Goal: Task Accomplishment & Management: Manage account settings

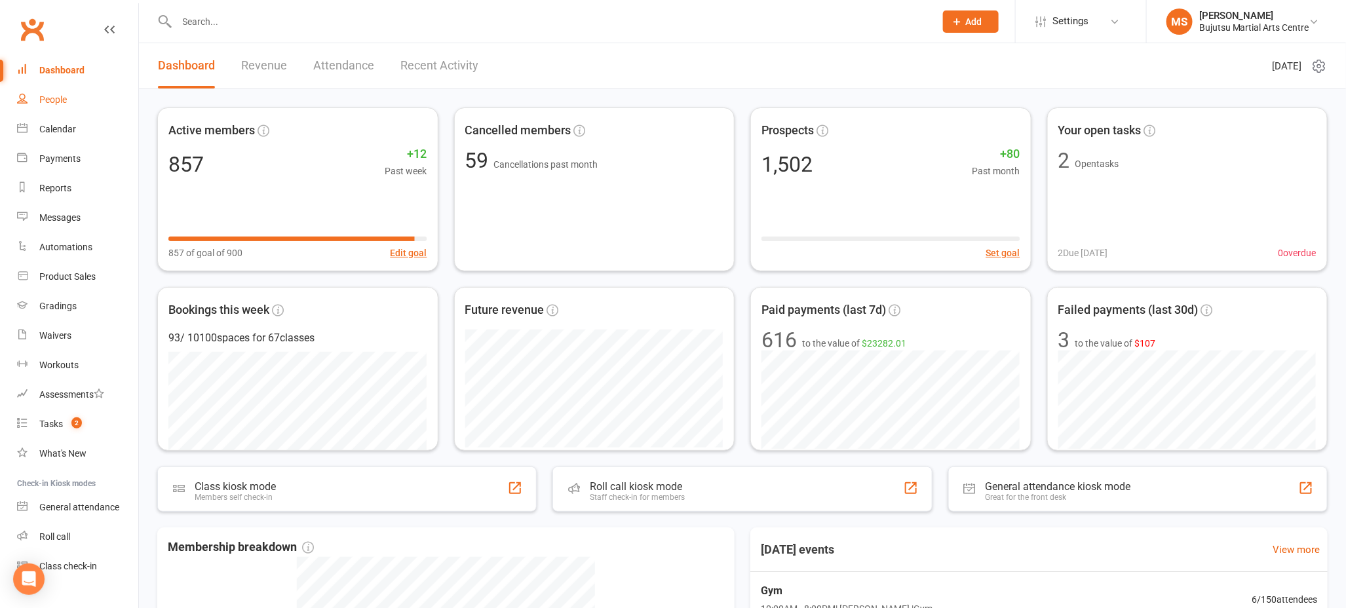
click at [72, 98] on link "People" at bounding box center [77, 99] width 121 height 29
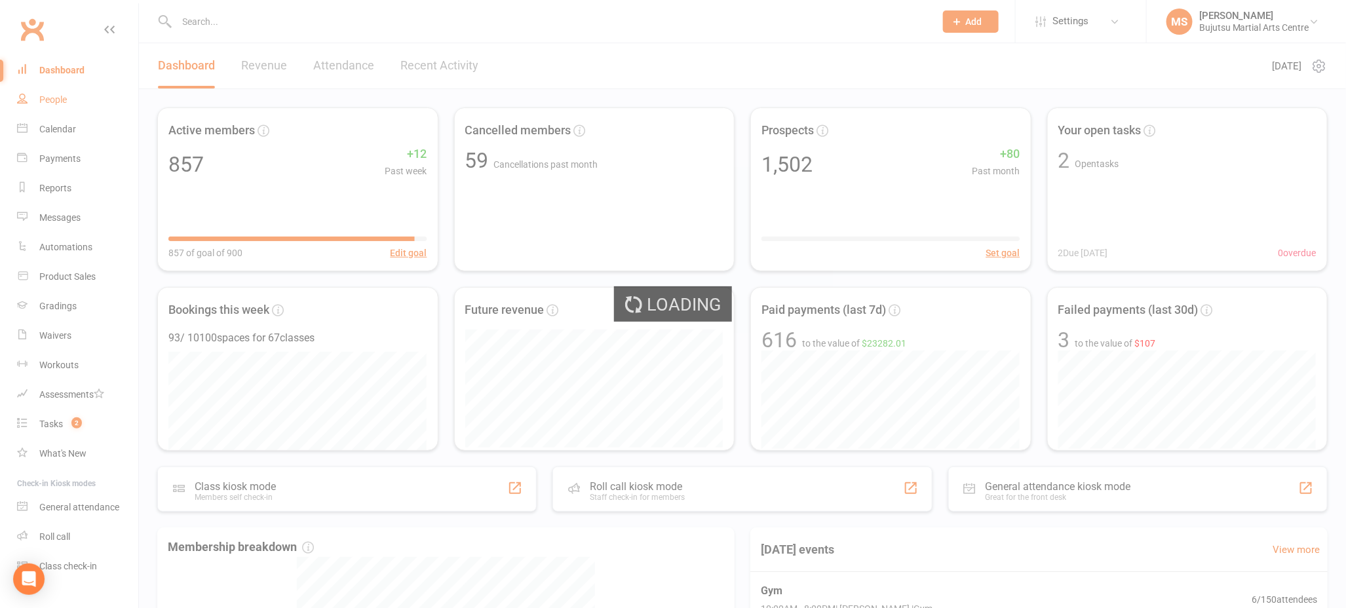
select select "100"
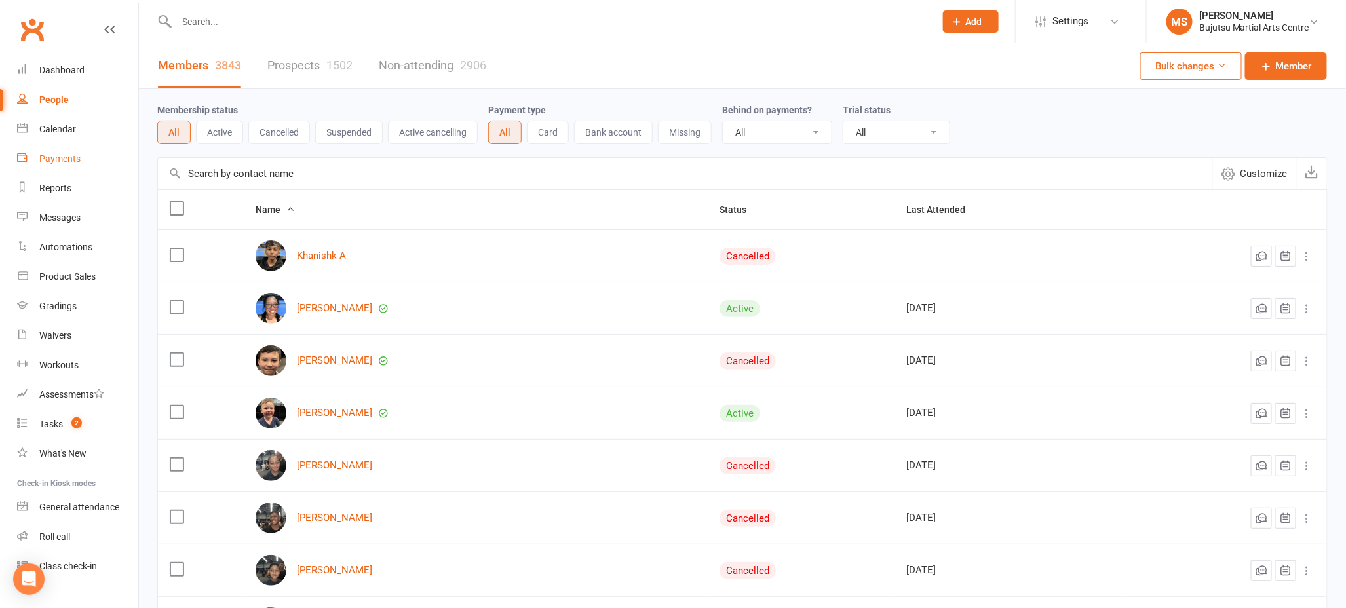
click at [77, 160] on div "Payments" at bounding box center [59, 158] width 41 height 10
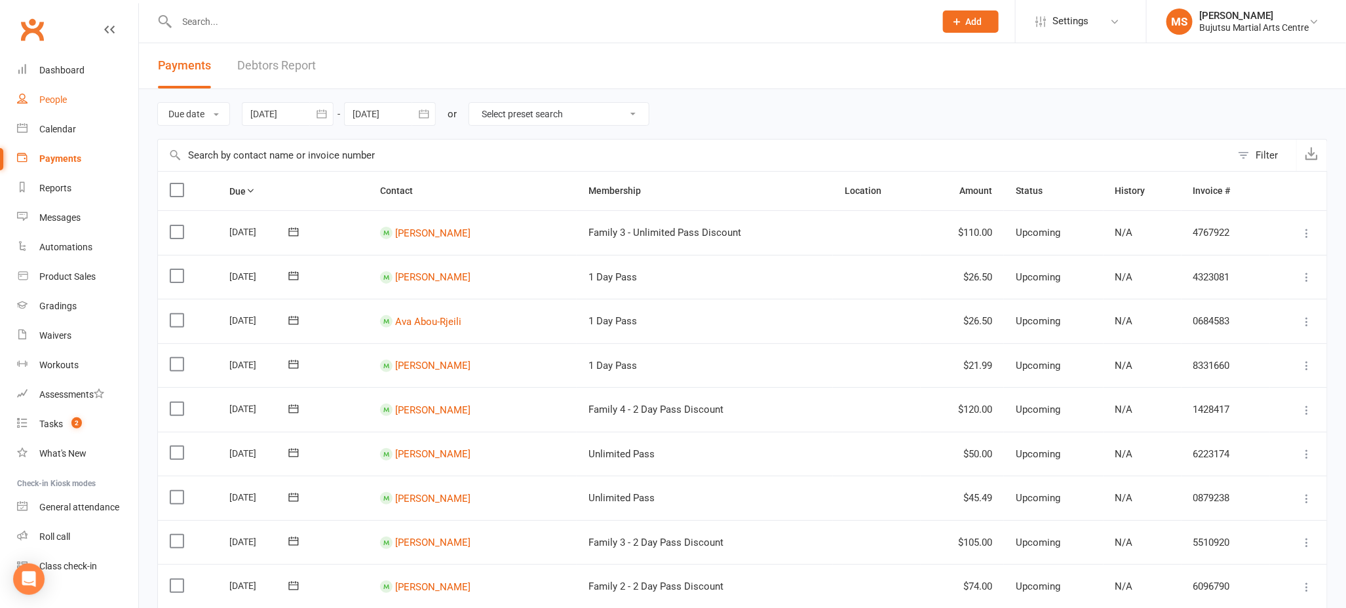
click at [52, 98] on div "People" at bounding box center [53, 99] width 28 height 10
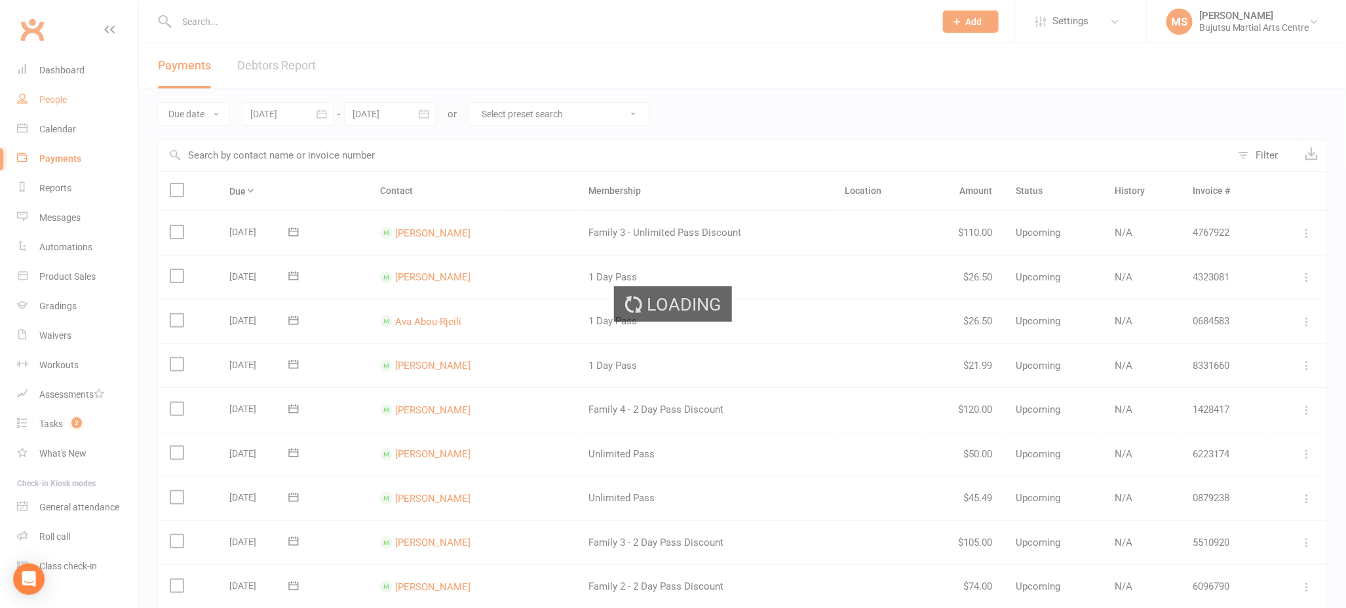
select select "100"
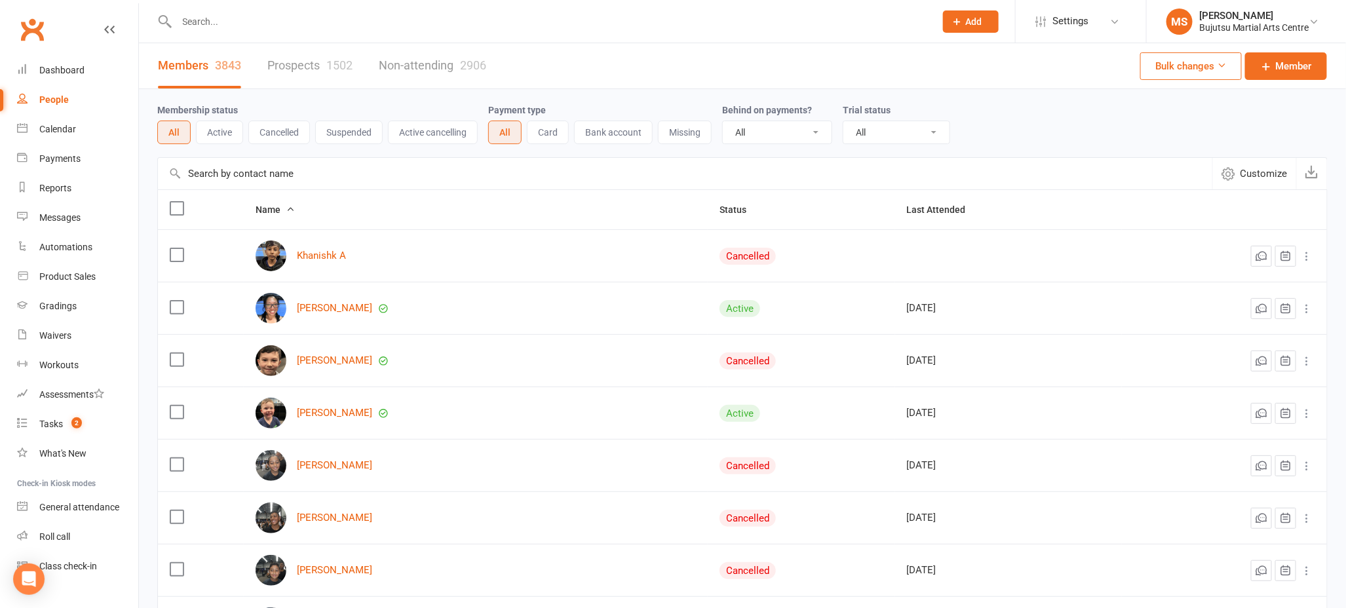
click at [301, 65] on link "Prospects 1502" at bounding box center [309, 65] width 85 height 45
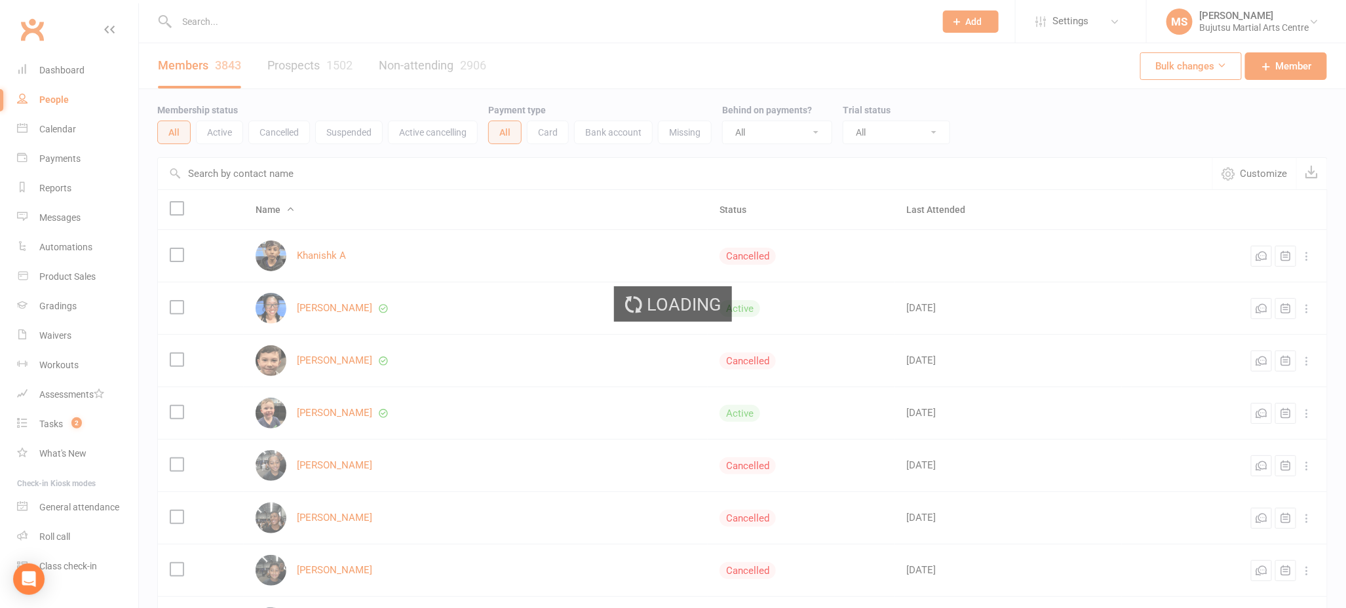
select select "100"
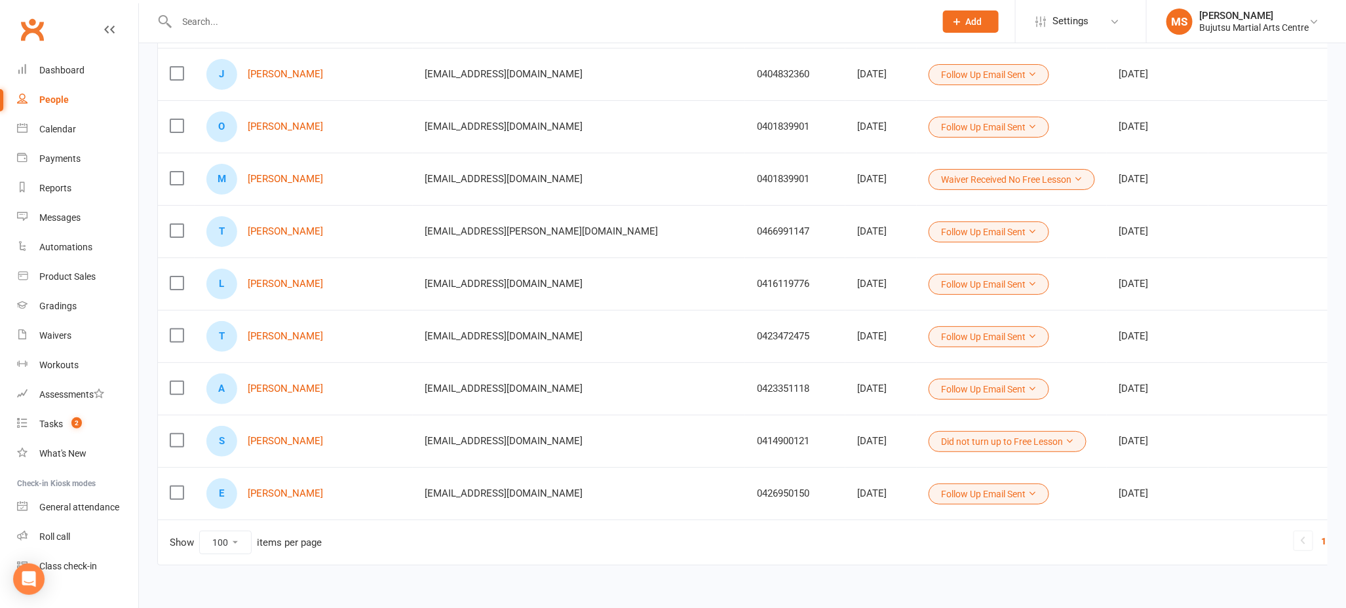
scroll to position [4974, 0]
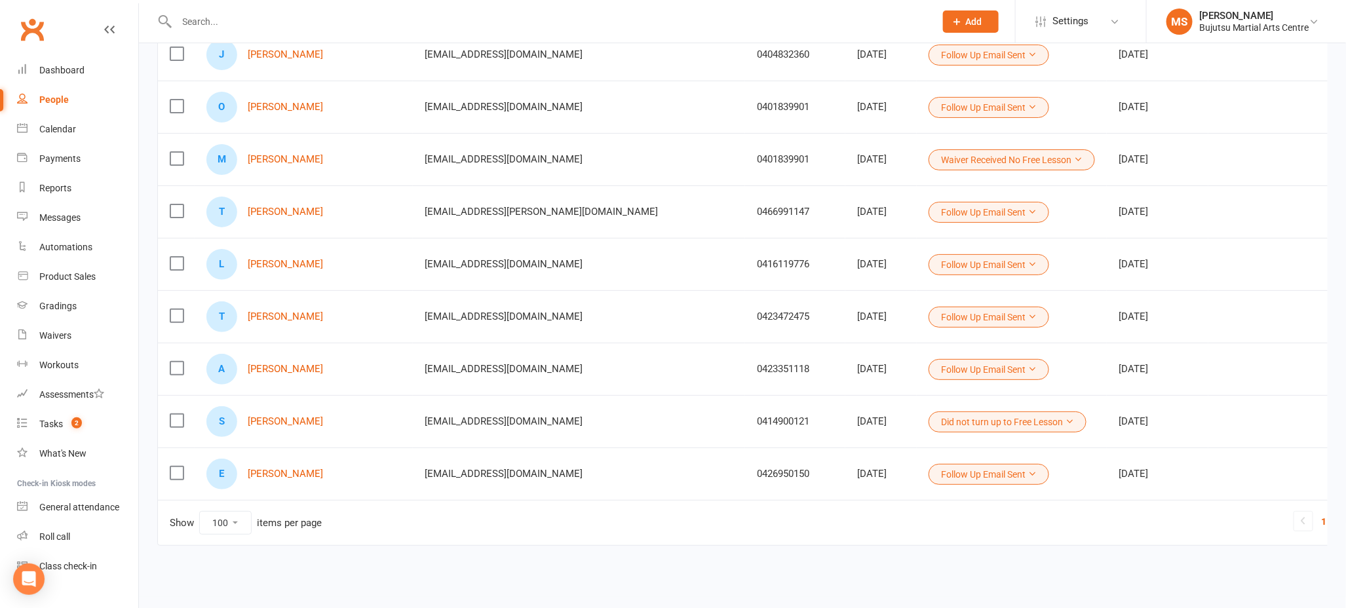
click at [189, 9] on div at bounding box center [541, 21] width 769 height 43
click at [189, 14] on input "text" at bounding box center [550, 21] width 754 height 18
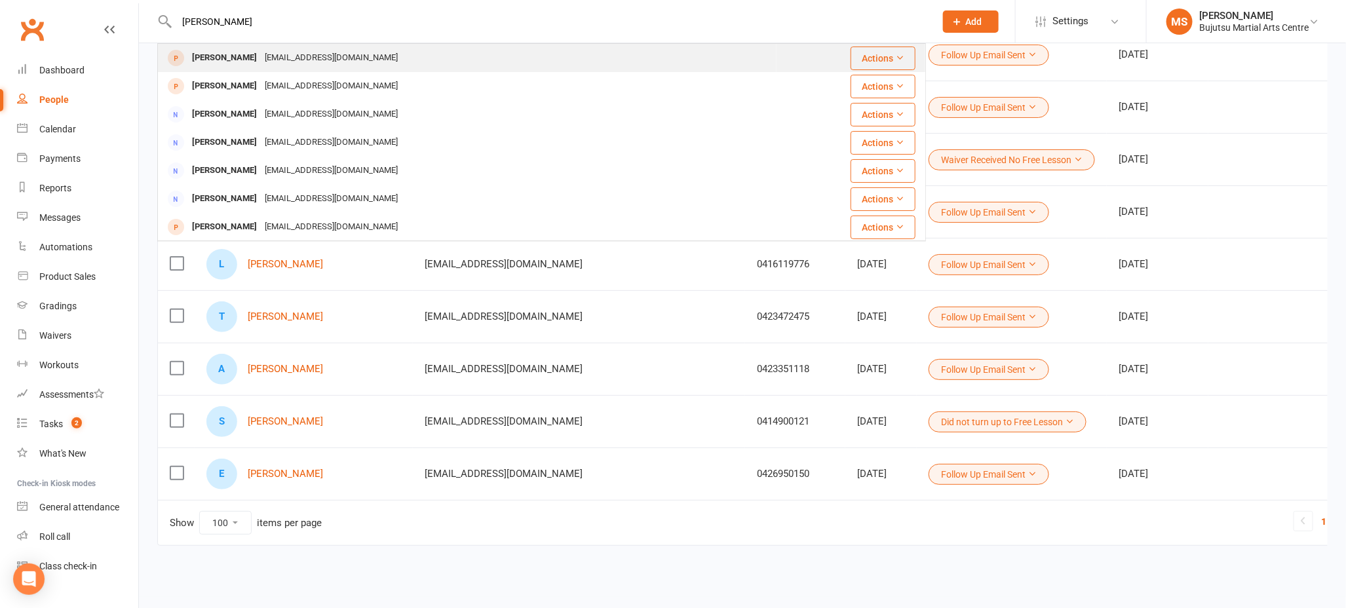
type input "[PERSON_NAME]"
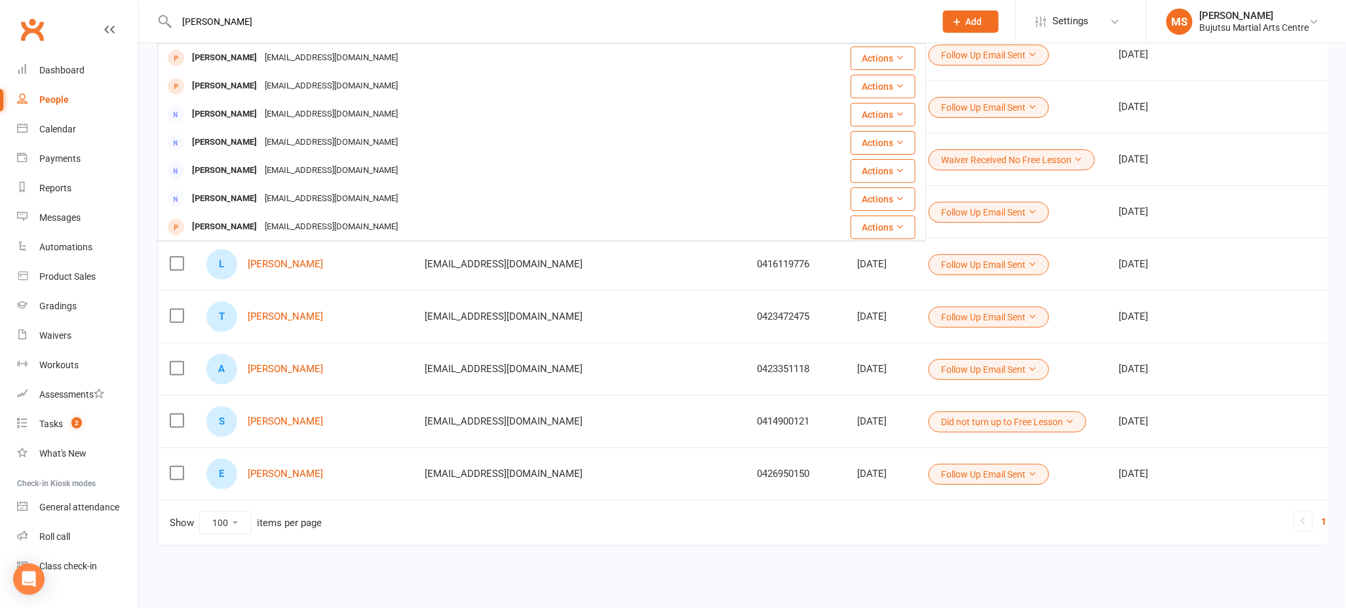
click at [233, 61] on div "[PERSON_NAME]" at bounding box center [224, 58] width 73 height 19
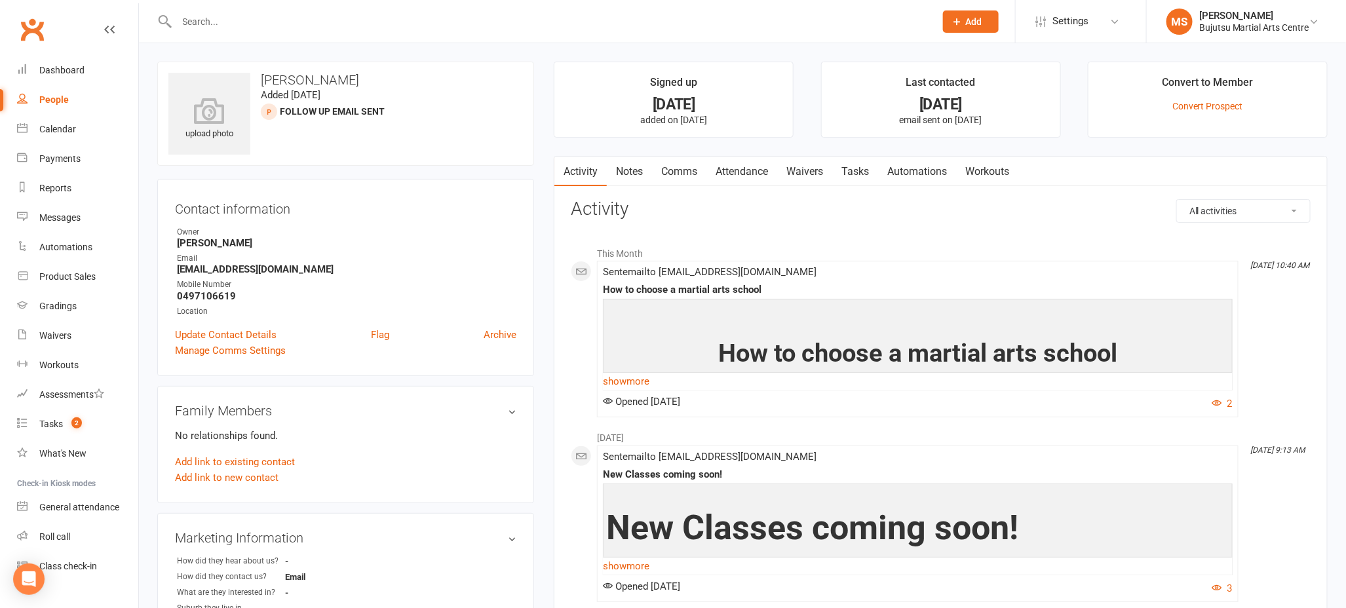
click at [748, 168] on link "Attendance" at bounding box center [742, 172] width 71 height 30
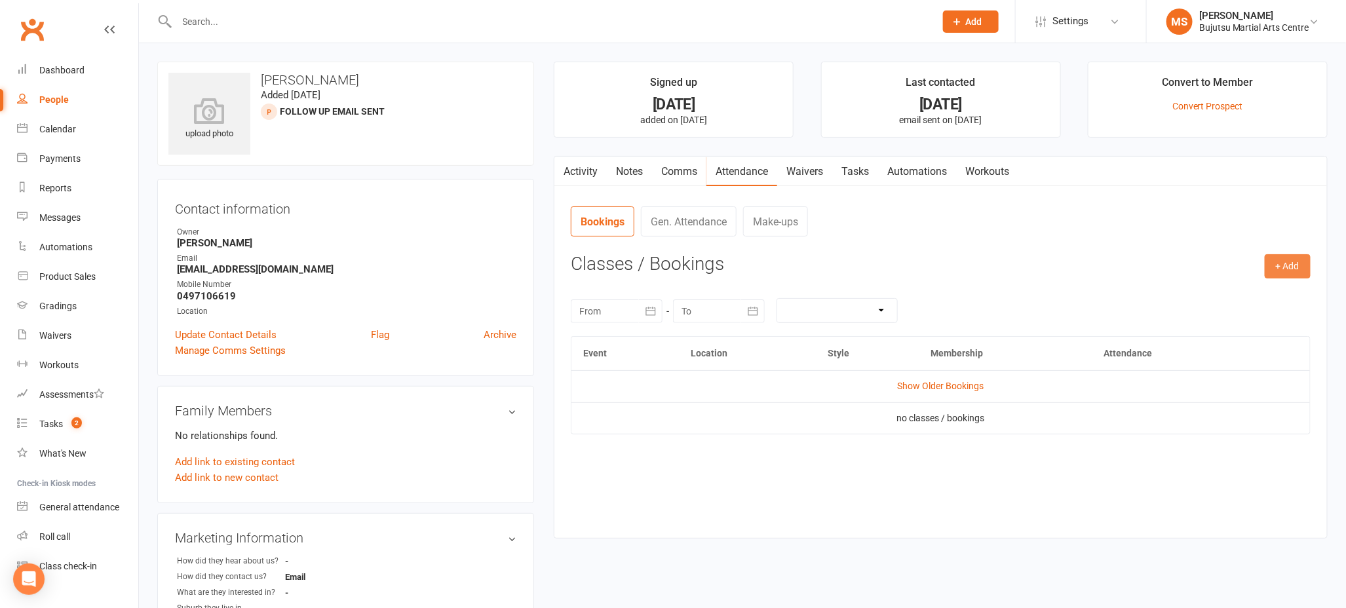
click at [1290, 266] on button "+ Add" at bounding box center [1288, 266] width 46 height 24
click at [1262, 287] on link "Book Event" at bounding box center [1246, 296] width 130 height 26
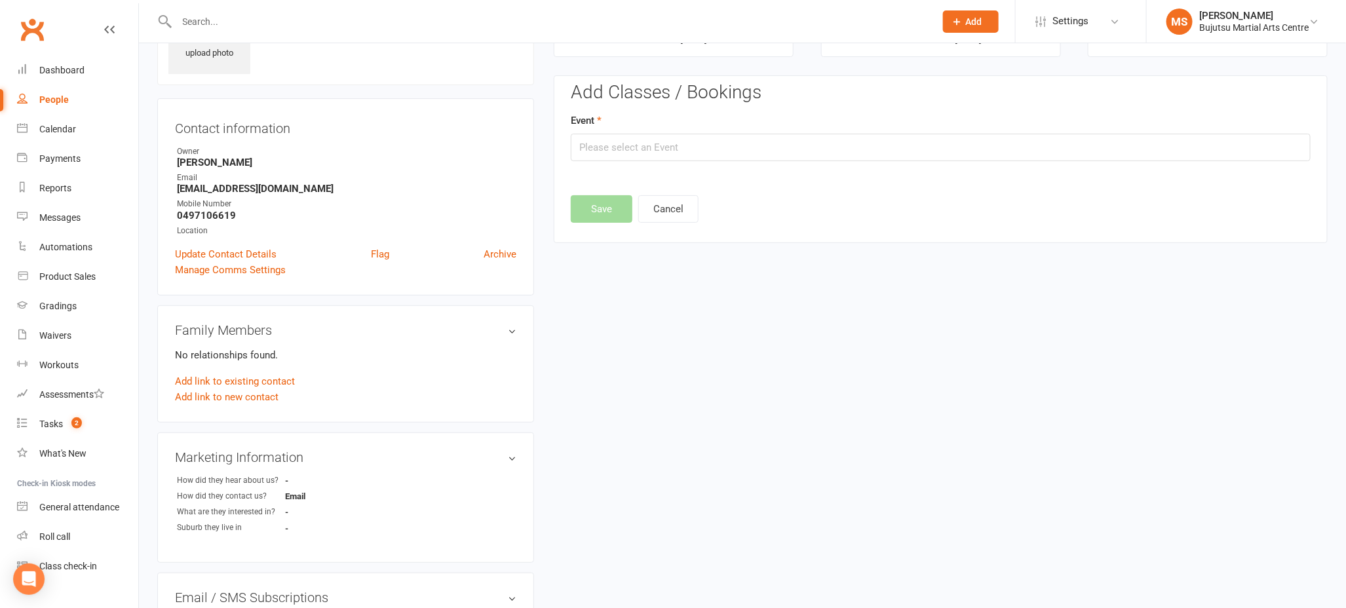
scroll to position [90, 0]
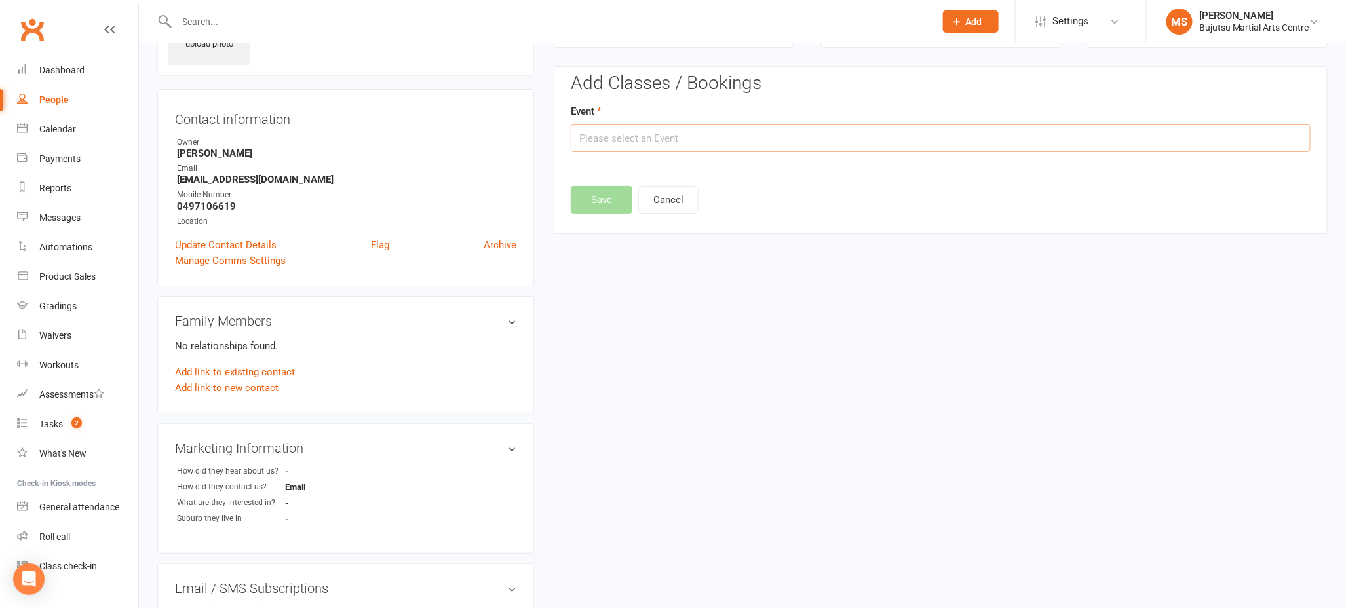
click at [616, 136] on input "text" at bounding box center [941, 139] width 740 height 28
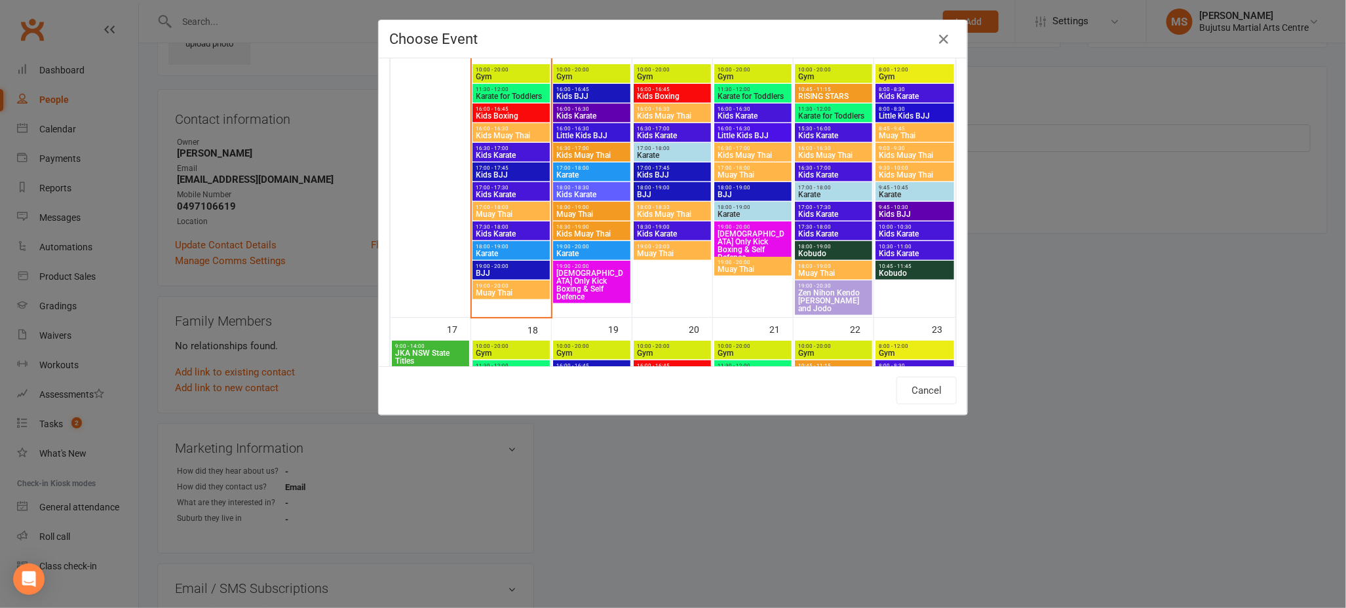
scroll to position [659, 0]
click at [599, 275] on span "[DEMOGRAPHIC_DATA] Only Kick Boxing & Self Defence" at bounding box center [592, 284] width 72 height 31
type input "[DEMOGRAPHIC_DATA] Only Kick Boxing & Self Defence - [DATE] 7:00:00 PM"
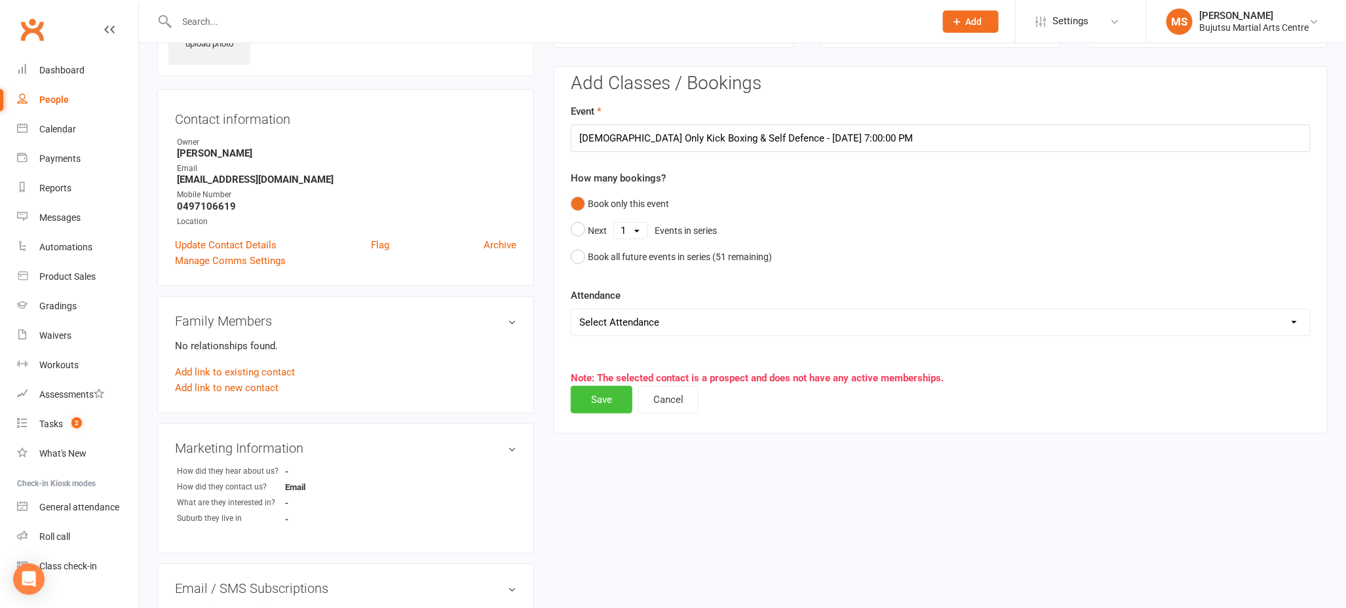
click at [604, 402] on button "Save" at bounding box center [602, 400] width 62 height 28
